Goal: Transaction & Acquisition: Purchase product/service

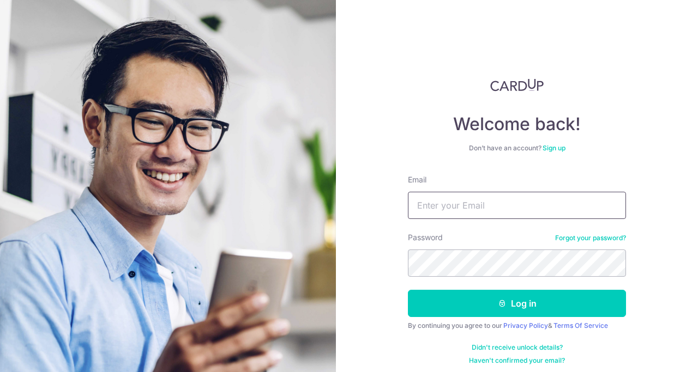
type input "[EMAIL_ADDRESS][DOMAIN_NAME]"
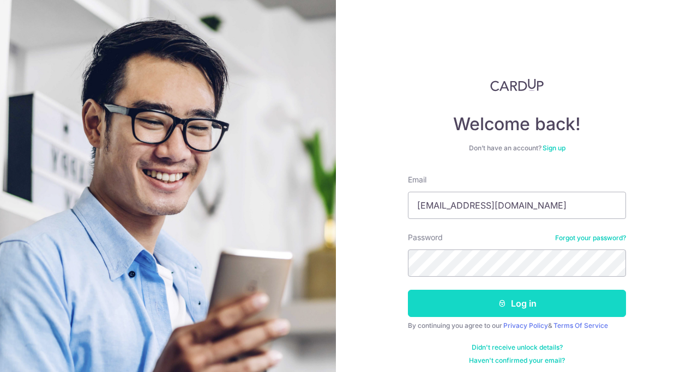
click at [527, 296] on button "Log in" at bounding box center [517, 303] width 218 height 27
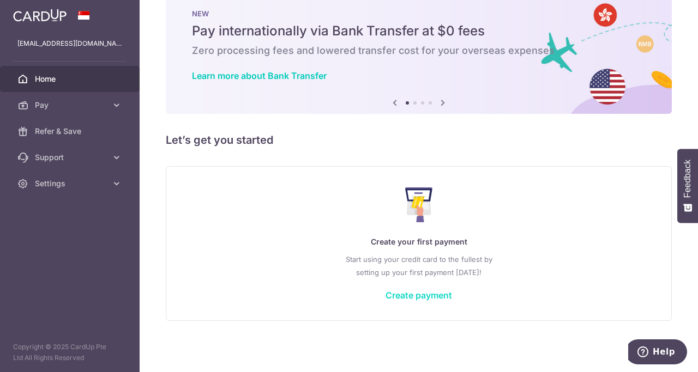
click at [431, 296] on link "Create payment" at bounding box center [419, 295] width 67 height 11
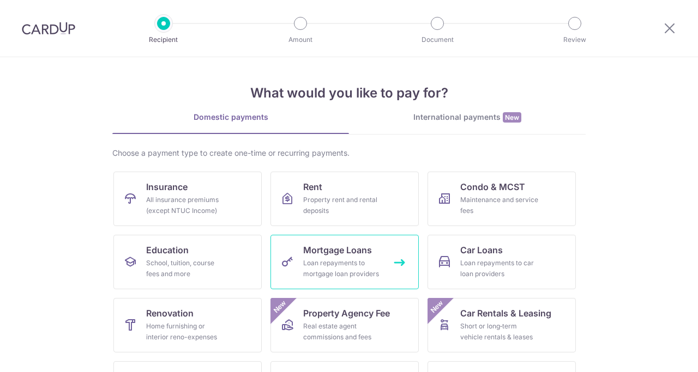
scroll to position [116, 0]
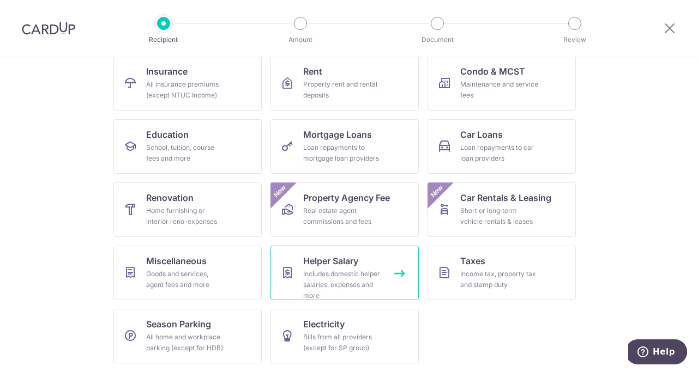
click at [324, 275] on div "Includes domestic helper salaries, expenses and more" at bounding box center [342, 285] width 79 height 33
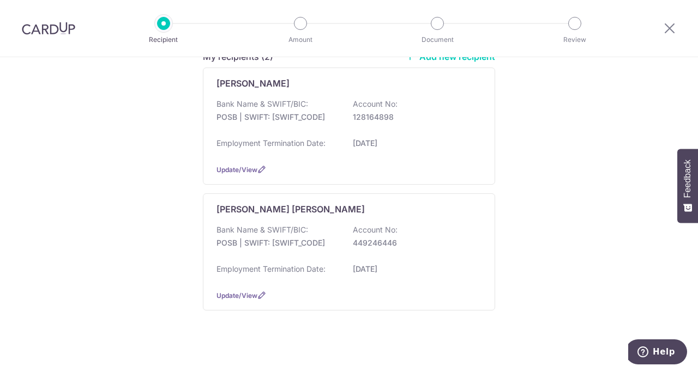
scroll to position [167, 0]
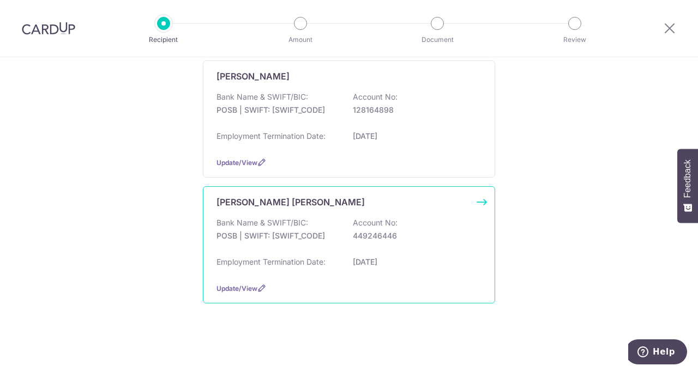
click at [438, 231] on p "449246446" at bounding box center [414, 236] width 122 height 11
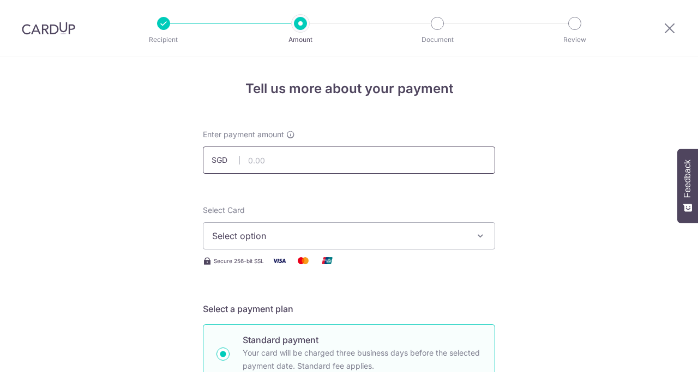
scroll to position [45, 0]
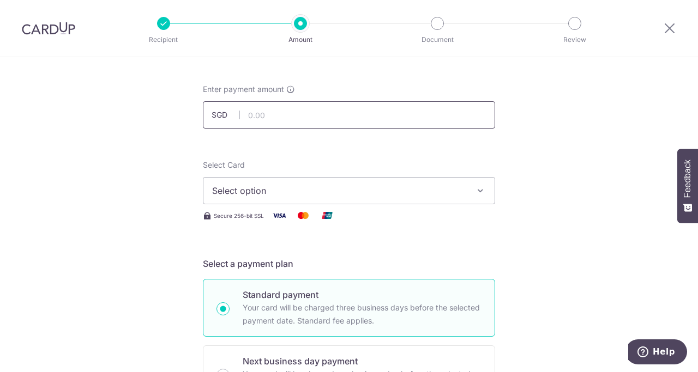
click at [378, 115] on input "text" at bounding box center [349, 114] width 292 height 27
type input "695.00"
click at [356, 185] on span "Select option" at bounding box center [339, 190] width 254 height 13
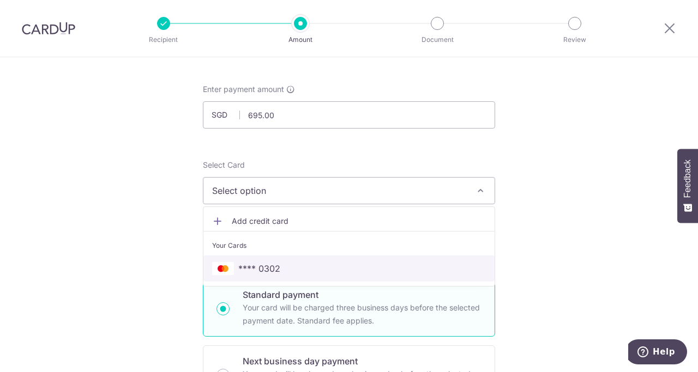
click at [336, 269] on span "**** 0302" at bounding box center [349, 268] width 274 height 13
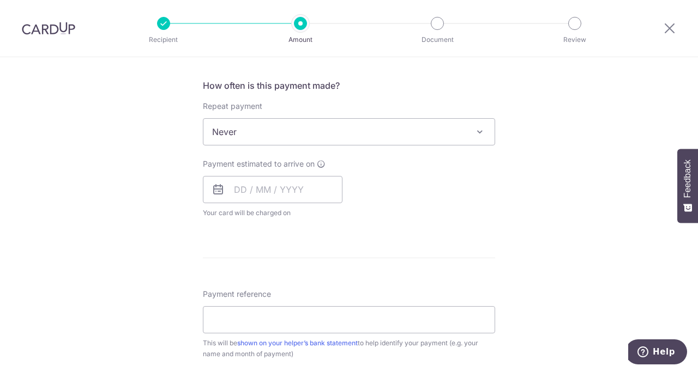
scroll to position [410, 0]
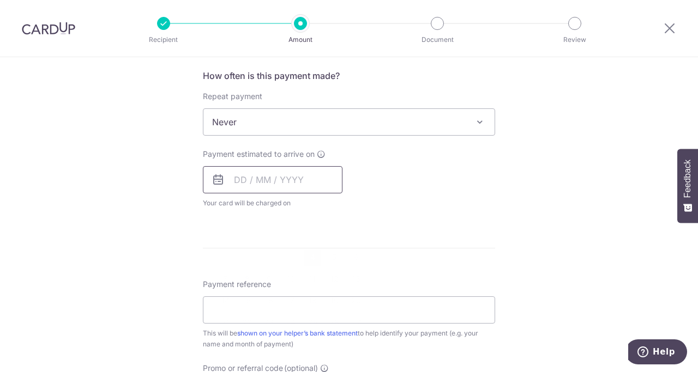
click at [292, 181] on input "text" at bounding box center [273, 179] width 140 height 27
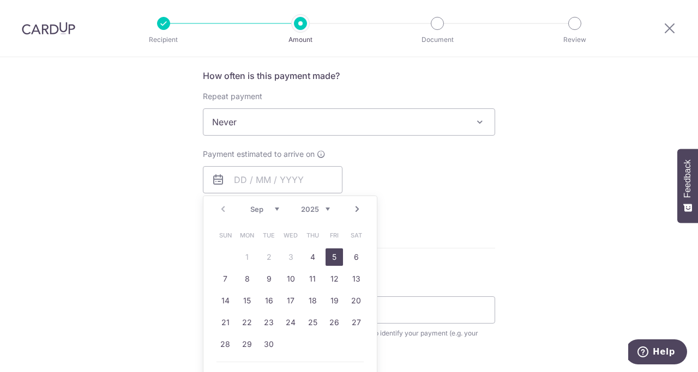
click at [328, 260] on link "5" at bounding box center [334, 257] width 17 height 17
type input "[DATE]"
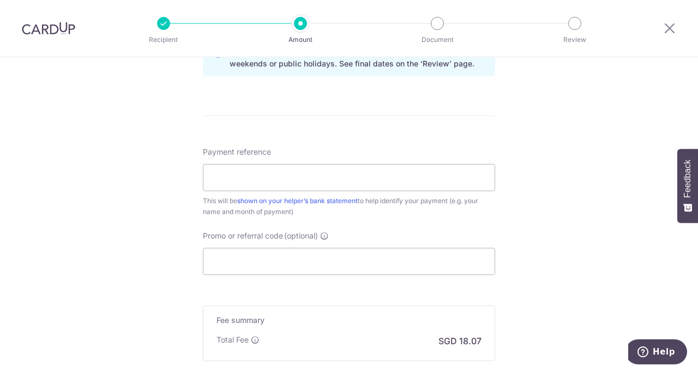
scroll to position [588, 0]
click at [419, 183] on input "Payment reference" at bounding box center [349, 177] width 292 height 27
type input "Aug salary"
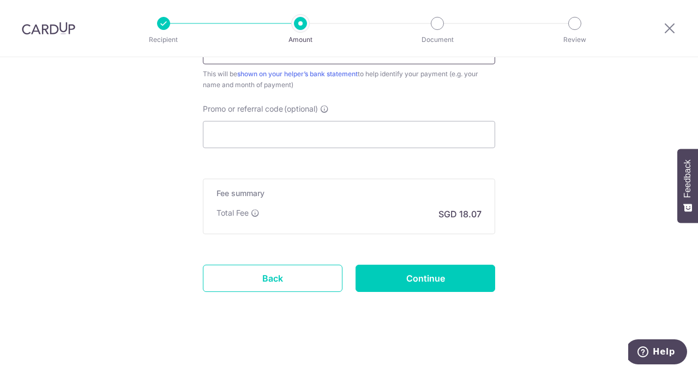
scroll to position [716, 0]
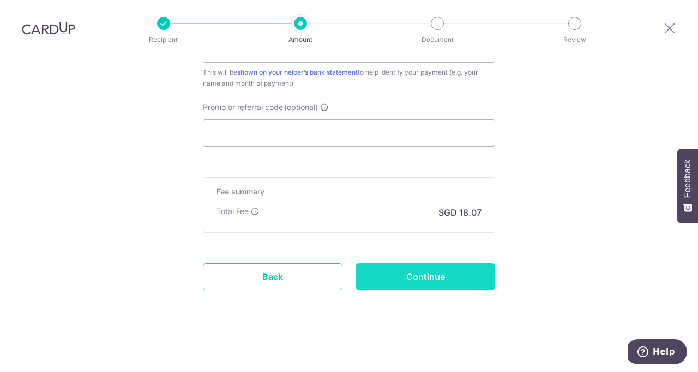
click at [433, 290] on input "Continue" at bounding box center [426, 276] width 140 height 27
type input "Create Schedule"
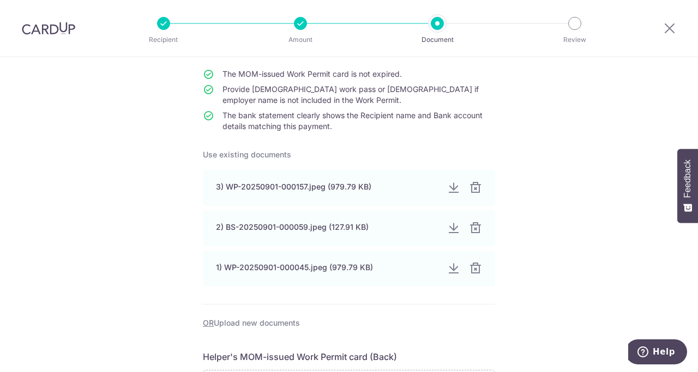
scroll to position [97, 0]
click at [475, 189] on div at bounding box center [474, 187] width 13 height 13
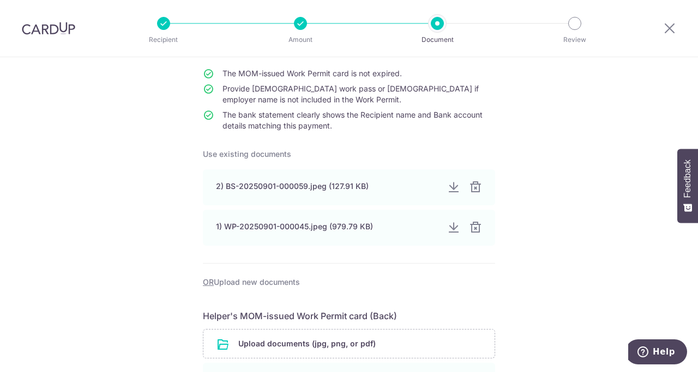
click at [475, 189] on div at bounding box center [475, 187] width 13 height 13
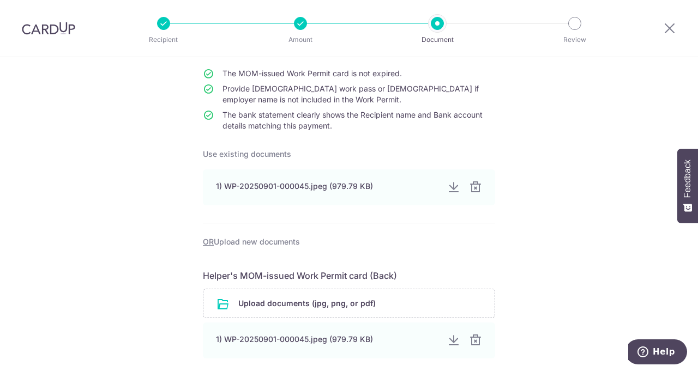
click at [475, 189] on div at bounding box center [475, 187] width 13 height 13
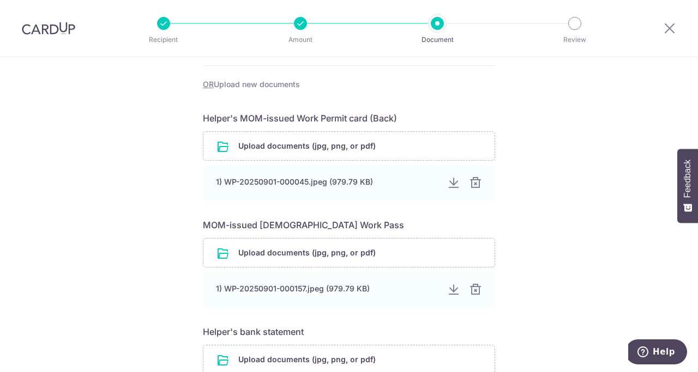
scroll to position [214, 0]
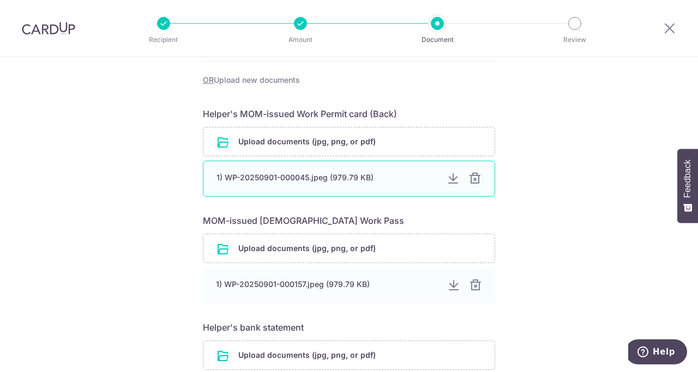
click at [476, 180] on div at bounding box center [474, 178] width 13 height 13
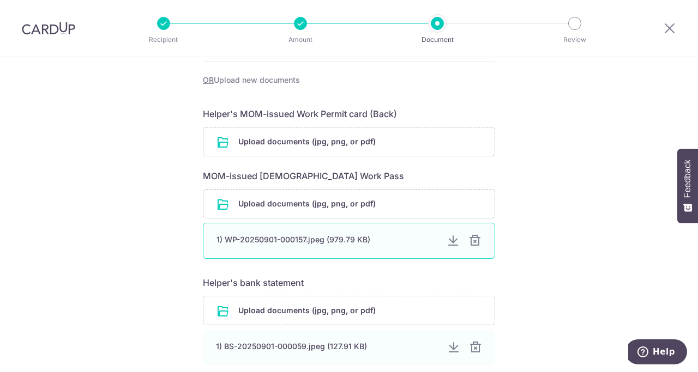
click at [476, 243] on div at bounding box center [474, 240] width 13 height 13
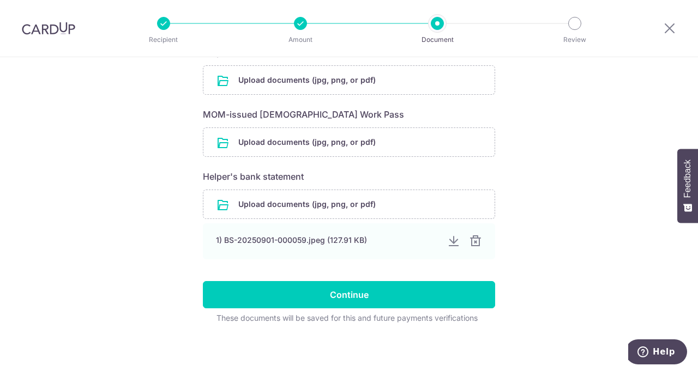
scroll to position [279, 0]
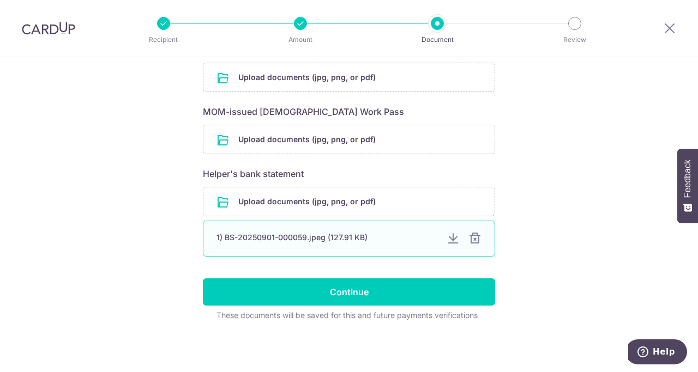
click at [477, 241] on div at bounding box center [474, 238] width 13 height 13
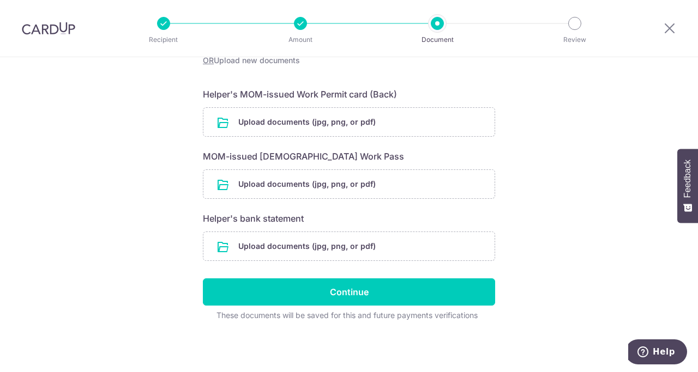
scroll to position [196, 0]
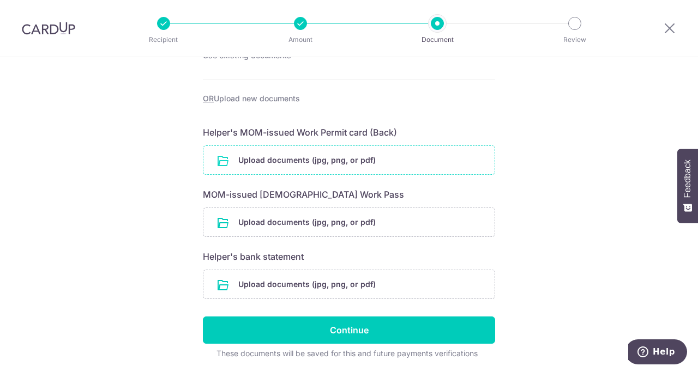
click at [383, 154] on input "file" at bounding box center [348, 160] width 291 height 28
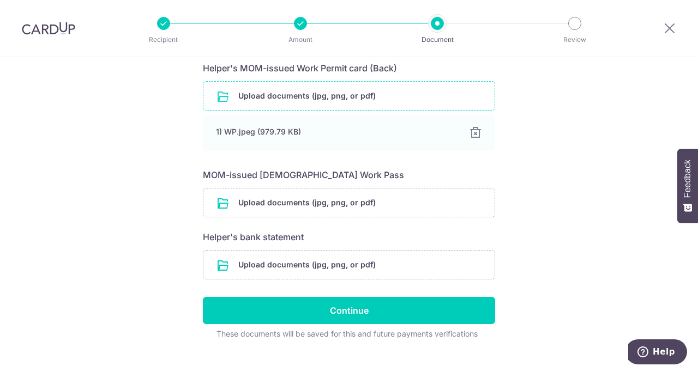
scroll to position [266, 0]
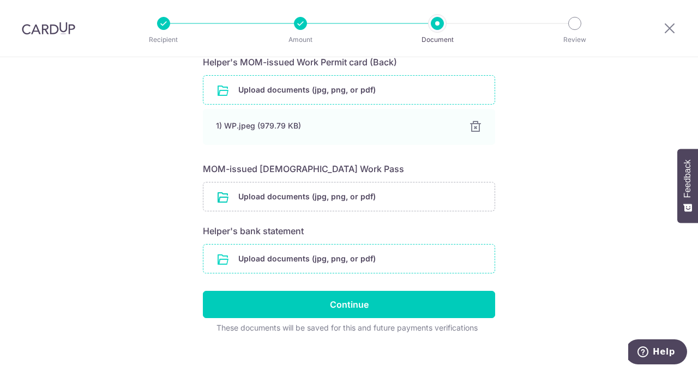
click at [448, 254] on input "file" at bounding box center [348, 259] width 291 height 28
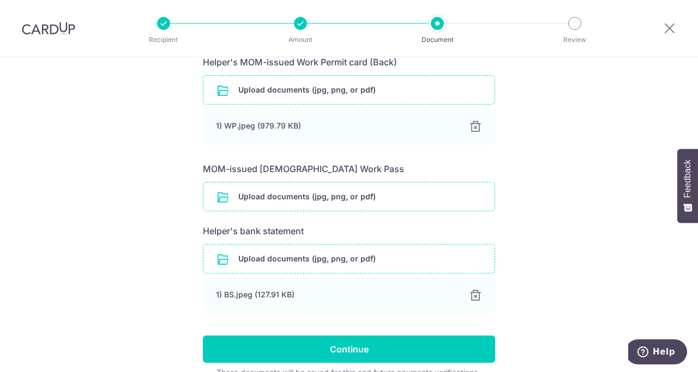
click at [426, 197] on input "file" at bounding box center [348, 197] width 291 height 28
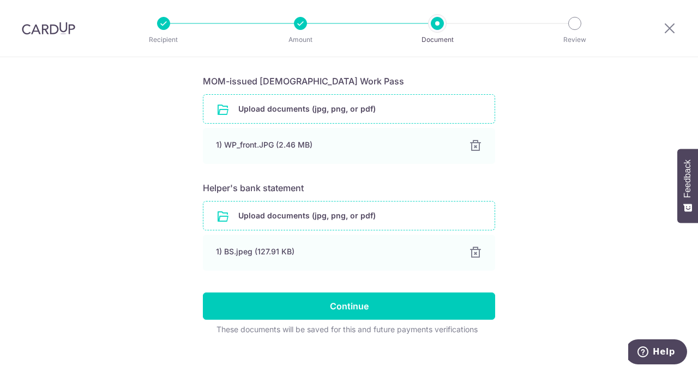
scroll to position [368, 0]
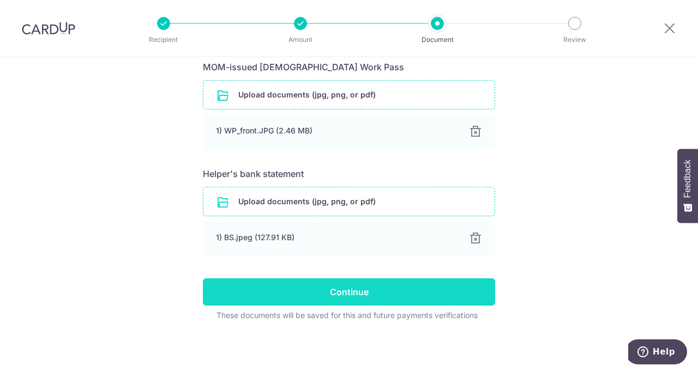
click at [386, 292] on input "Continue" at bounding box center [349, 292] width 292 height 27
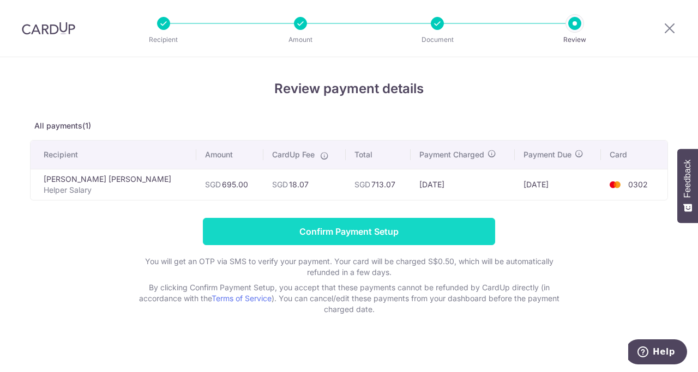
click at [396, 233] on input "Confirm Payment Setup" at bounding box center [349, 231] width 292 height 27
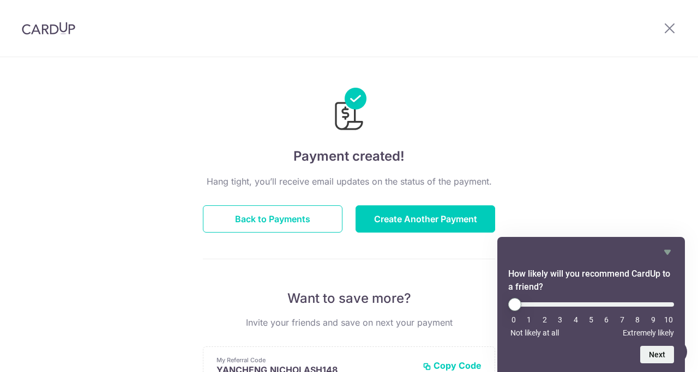
click at [623, 321] on li "7" at bounding box center [622, 320] width 11 height 9
click at [667, 254] on icon "Hide survey" at bounding box center [667, 252] width 7 height 5
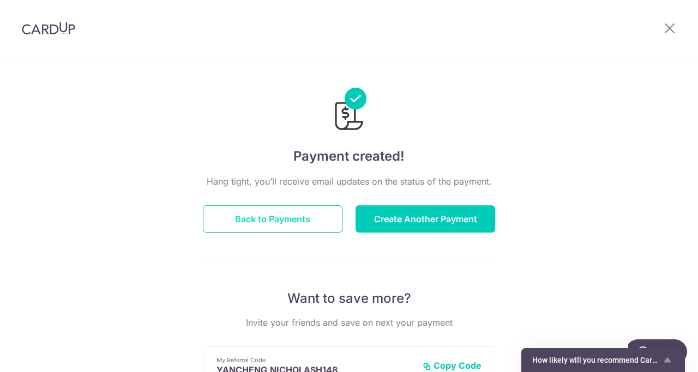
click at [302, 221] on button "Back to Payments" at bounding box center [273, 219] width 140 height 27
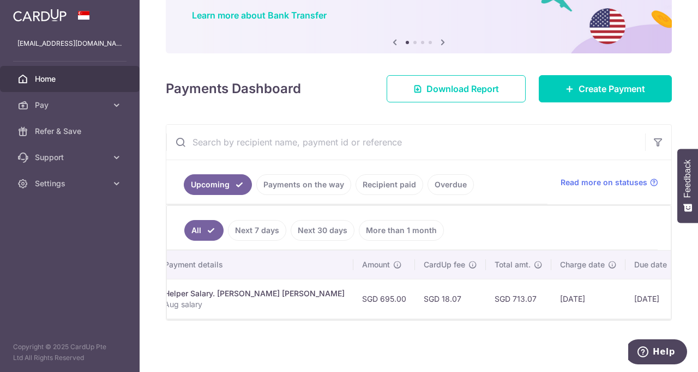
scroll to position [0, 184]
drag, startPoint x: 598, startPoint y: 314, endPoint x: 642, endPoint y: 314, distance: 44.2
click at [642, 314] on tr "Update payment Cancel payment Pending txn_fe201d0265c Helper Salary. [PERSON_NA…" at bounding box center [376, 299] width 787 height 40
drag, startPoint x: 600, startPoint y: 320, endPoint x: 633, endPoint y: 320, distance: 32.2
click at [633, 320] on div at bounding box center [419, 319] width 504 height 1
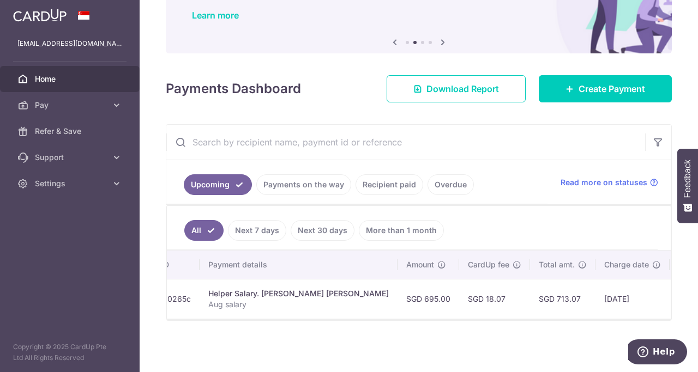
scroll to position [0, 190]
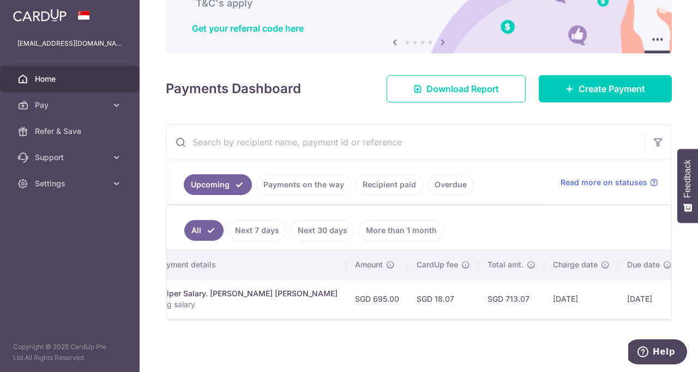
click at [321, 180] on link "Payments on the way" at bounding box center [303, 185] width 95 height 21
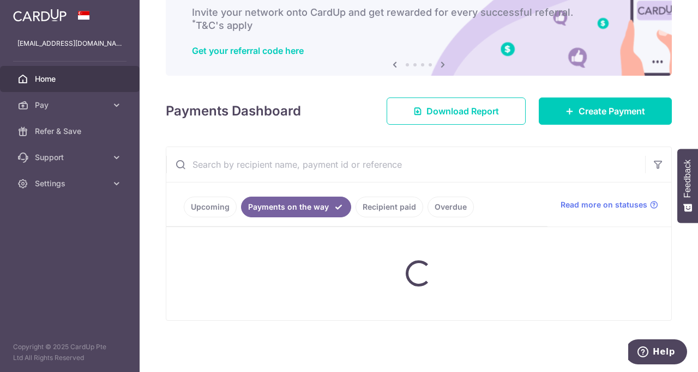
scroll to position [64, 0]
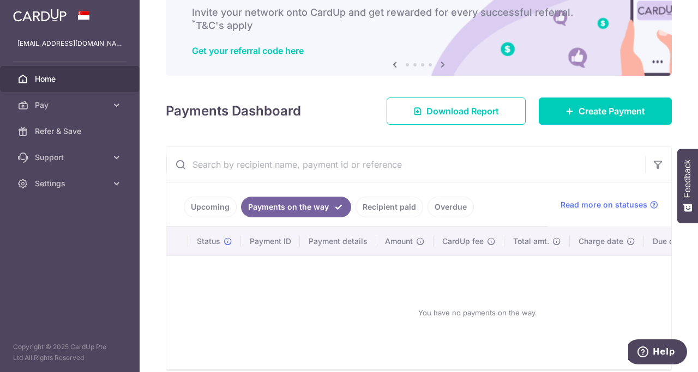
click at [388, 207] on link "Recipient paid" at bounding box center [390, 207] width 68 height 21
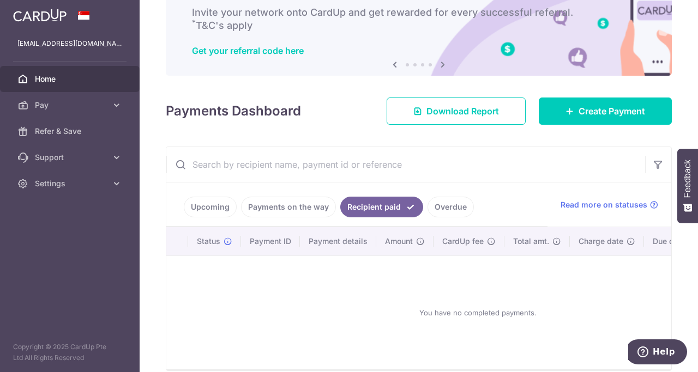
click at [441, 203] on link "Overdue" at bounding box center [451, 207] width 46 height 21
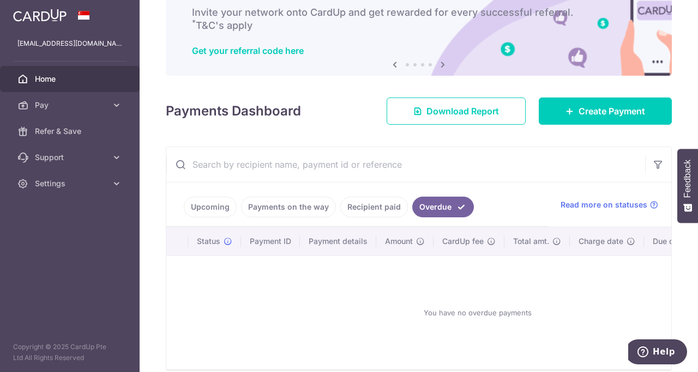
click at [214, 205] on link "Upcoming" at bounding box center [210, 207] width 53 height 21
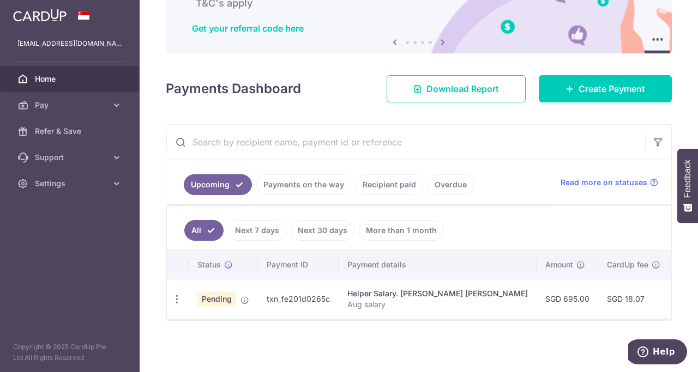
scroll to position [0, 0]
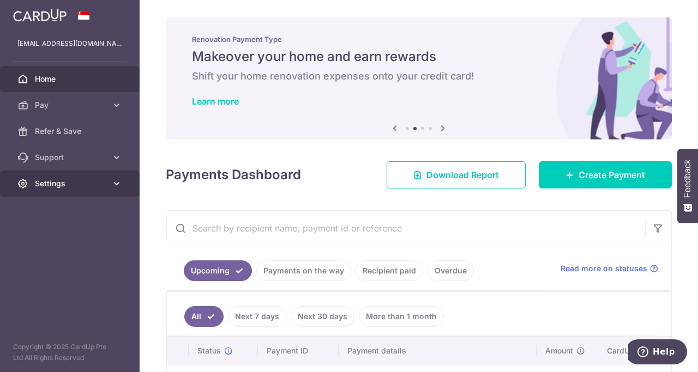
click at [60, 184] on span "Settings" at bounding box center [71, 183] width 72 height 11
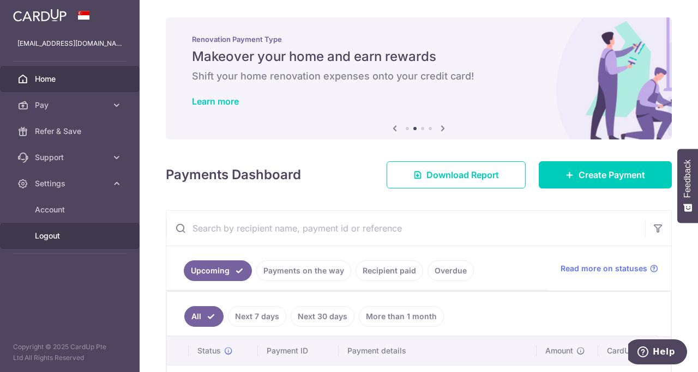
click at [59, 247] on link "Logout" at bounding box center [70, 236] width 140 height 26
